Goal: Information Seeking & Learning: Learn about a topic

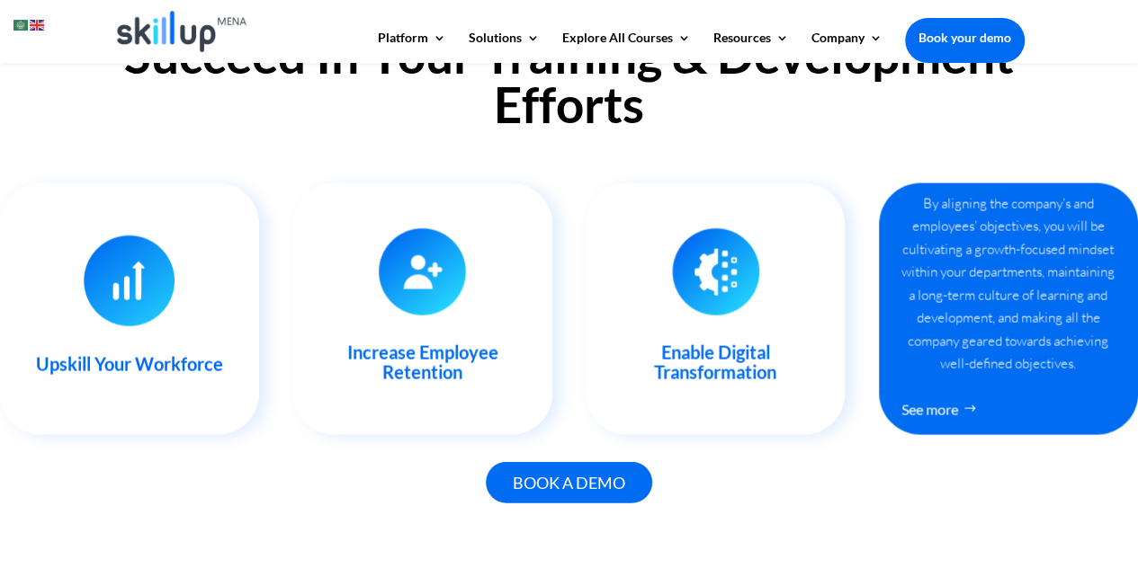
scroll to position [1871, 0]
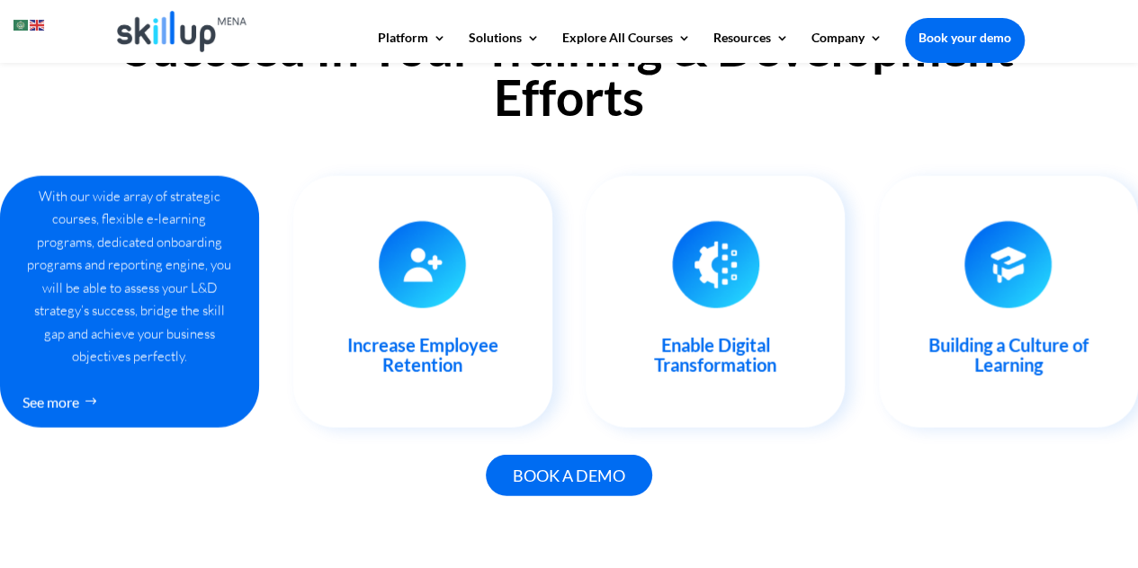
click at [79, 352] on div "With our wide array of strategic courses, flexible e-learning programs, dedicat…" at bounding box center [129, 276] width 214 height 183
click at [63, 387] on link "See more" at bounding box center [64, 403] width 85 height 33
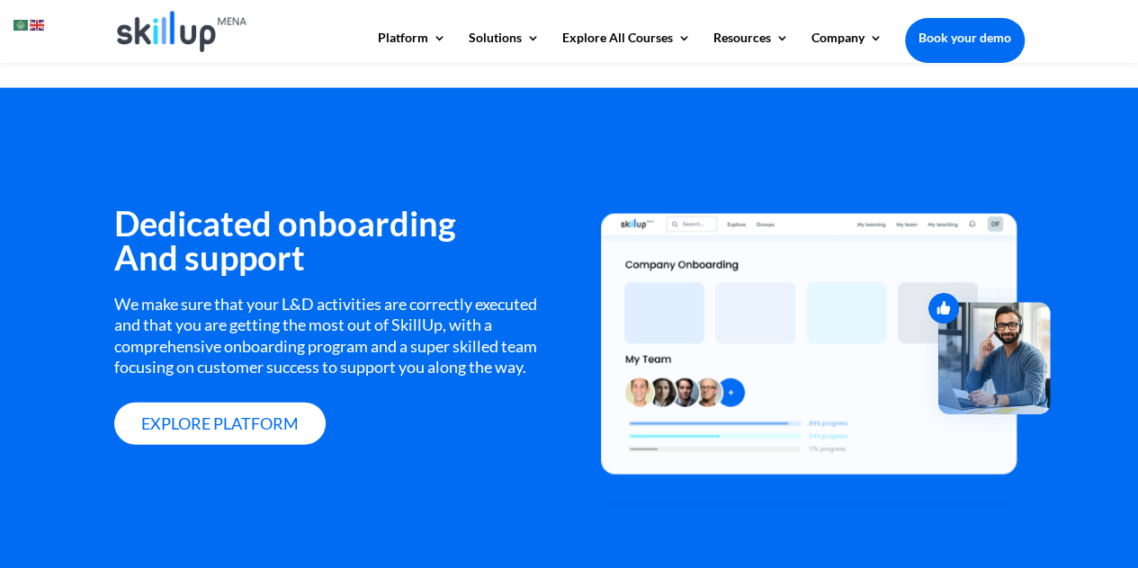
scroll to position [1913, 0]
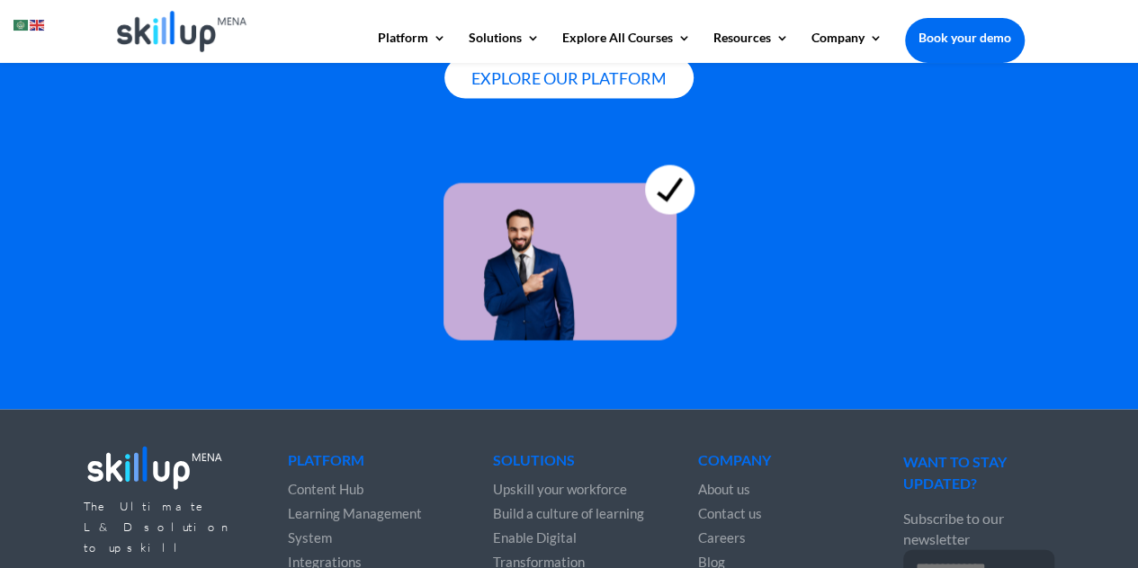
scroll to position [5110, 0]
